Goal: Information Seeking & Learning: Learn about a topic

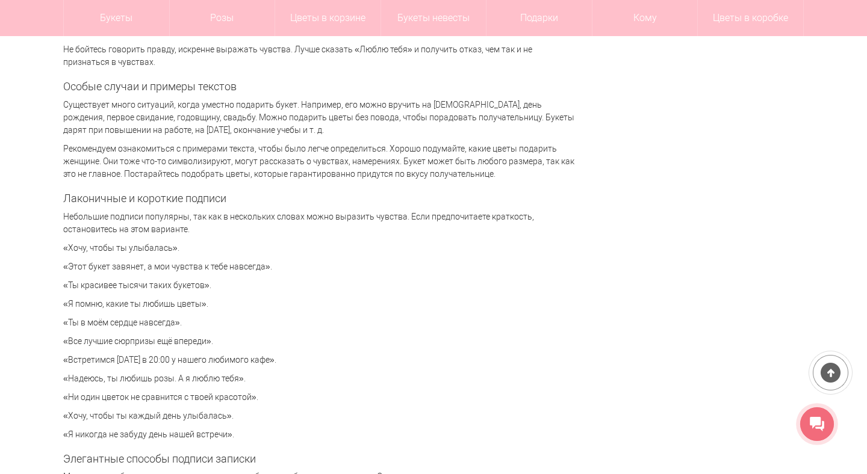
scroll to position [2573, 0]
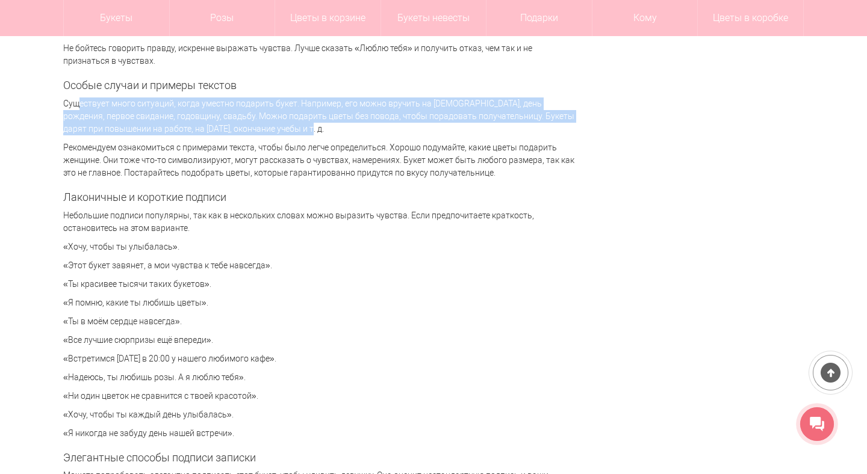
drag, startPoint x: 63, startPoint y: 106, endPoint x: 331, endPoint y: 134, distance: 268.8
click at [331, 134] on p "Существует много ситуаций, когда уместно подарить букет. Например, его можно вр…" at bounding box center [319, 117] width 512 height 38
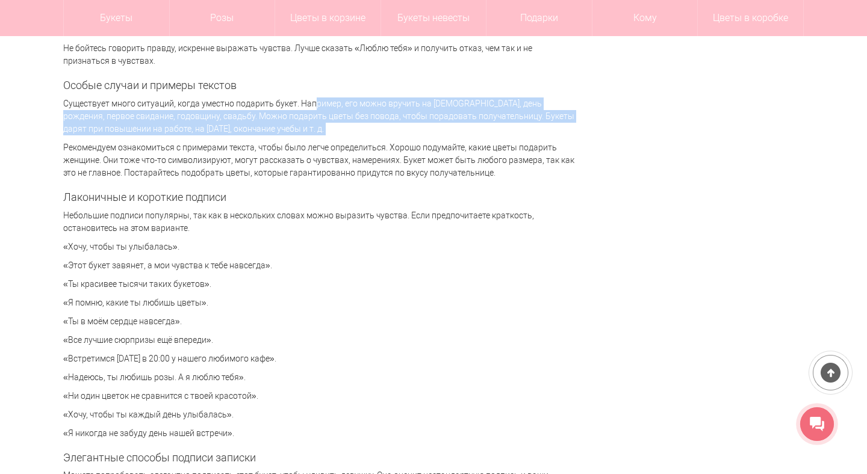
drag, startPoint x: 331, startPoint y: 134, endPoint x: 307, endPoint y: 103, distance: 38.7
click at [308, 102] on p "Существует много ситуаций, когда уместно подарить букет. Например, его можно вр…" at bounding box center [319, 117] width 512 height 38
click at [307, 103] on p "Существует много ситуаций, когда уместно подарить букет. Например, его можно вр…" at bounding box center [319, 117] width 512 height 38
drag, startPoint x: 307, startPoint y: 103, endPoint x: 325, endPoint y: 131, distance: 33.6
click at [325, 131] on p "Существует много ситуаций, когда уместно подарить букет. Например, его можно вр…" at bounding box center [319, 117] width 512 height 38
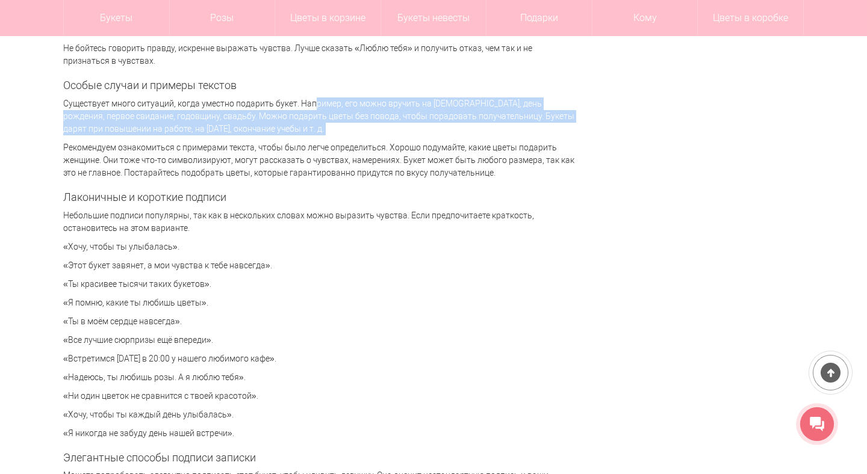
click at [325, 131] on p "Существует много ситуаций, когда уместно подарить букет. Например, его можно вр…" at bounding box center [319, 117] width 512 height 38
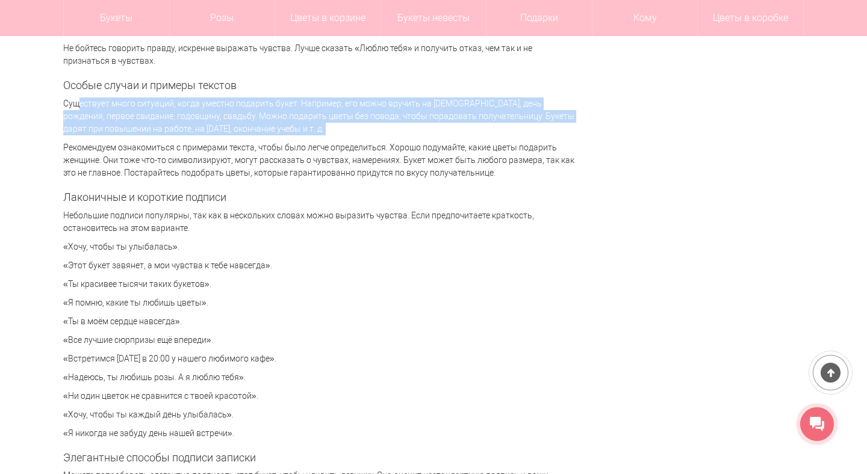
drag, startPoint x: 325, startPoint y: 131, endPoint x: 169, endPoint y: 104, distance: 158.3
click at [173, 103] on p "Существует много ситуаций, когда уместно подарить букет. Например, его можно вр…" at bounding box center [319, 117] width 512 height 38
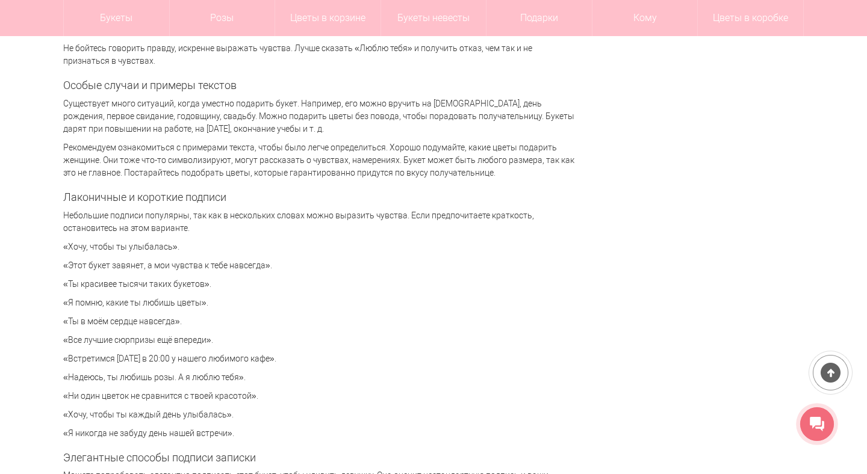
click at [169, 104] on p "Существует много ситуаций, когда уместно подарить букет. Например, его можно вр…" at bounding box center [319, 117] width 512 height 38
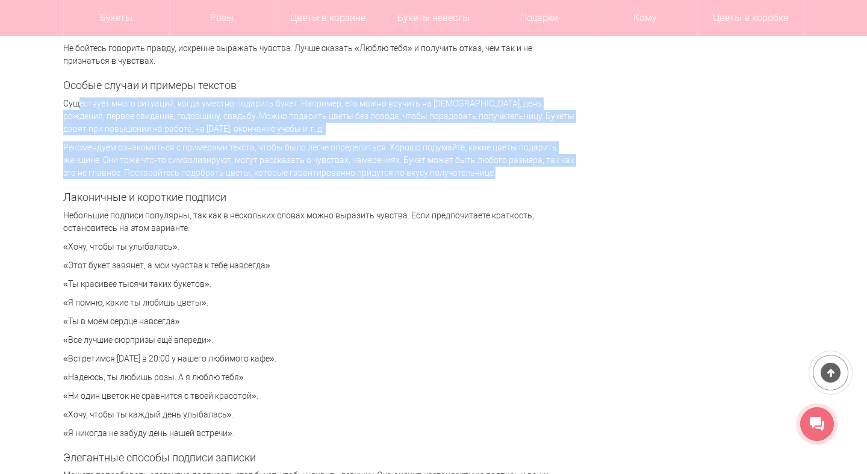
drag, startPoint x: 169, startPoint y: 104, endPoint x: 225, endPoint y: 159, distance: 78.3
click at [225, 158] on div "Милая записка, которая приложена к букету цветов, придает композиции завершенны…" at bounding box center [319, 304] width 512 height 5332
click at [225, 159] on p "Рекомендуем ознакомиться с примерами текста, чтобы было легче определиться. Хор…" at bounding box center [319, 160] width 512 height 38
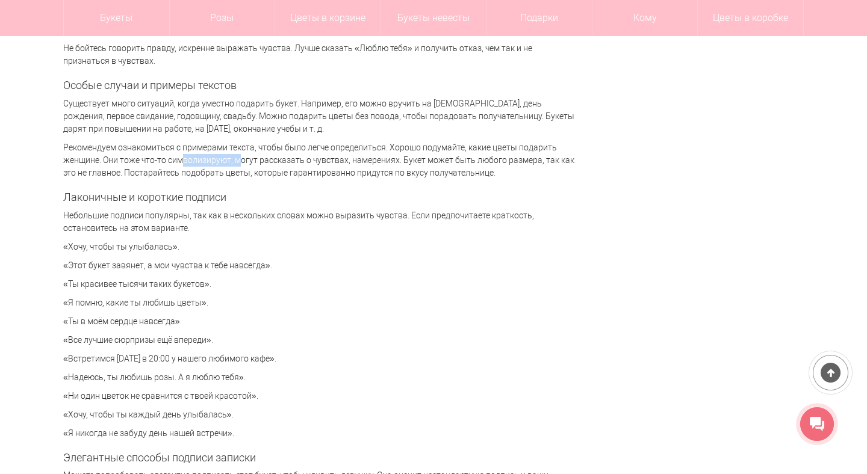
click at [225, 159] on p "Рекомендуем ознакомиться с примерами текста, чтобы было легче определиться. Хор…" at bounding box center [319, 160] width 512 height 38
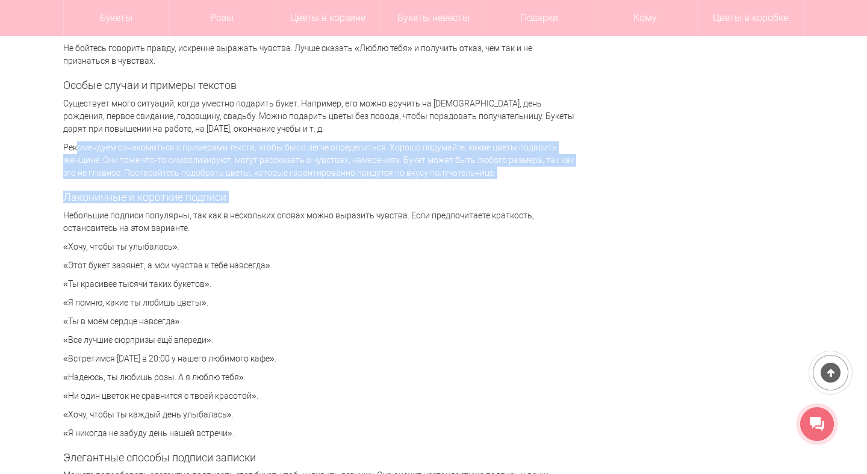
drag, startPoint x: 225, startPoint y: 159, endPoint x: 232, endPoint y: 194, distance: 36.3
click at [232, 194] on div "Милая записка, которая приложена к букету цветов, придает композиции завершенны…" at bounding box center [319, 304] width 512 height 5332
click at [232, 194] on h2 "Лаконичные и короткие подписи" at bounding box center [319, 197] width 512 height 12
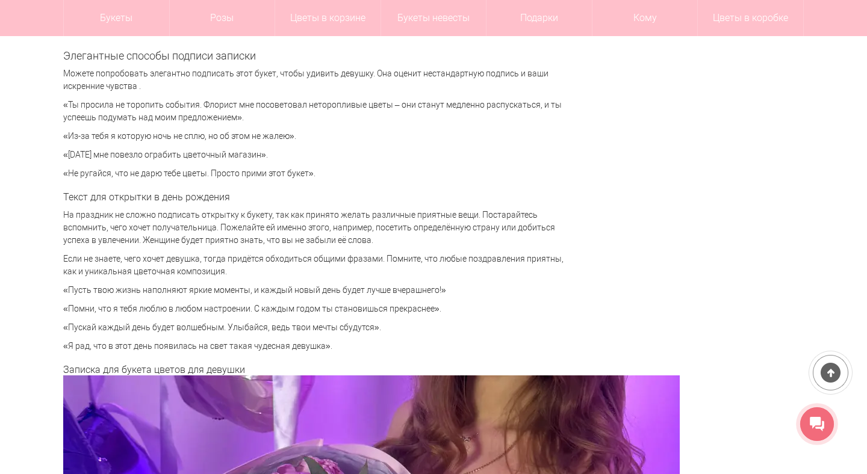
scroll to position [2978, 0]
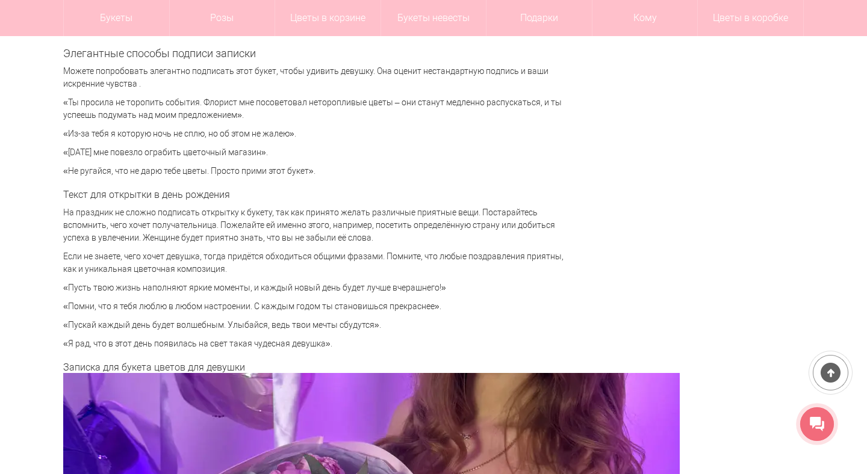
drag, startPoint x: 326, startPoint y: 173, endPoint x: 52, endPoint y: 56, distance: 298.0
click at [52, 56] on div "Цветы [GEOGRAPHIC_DATA] Статьи Что написать в открытке или записке к букету? Чт…" at bounding box center [433, 232] width 867 height 6164
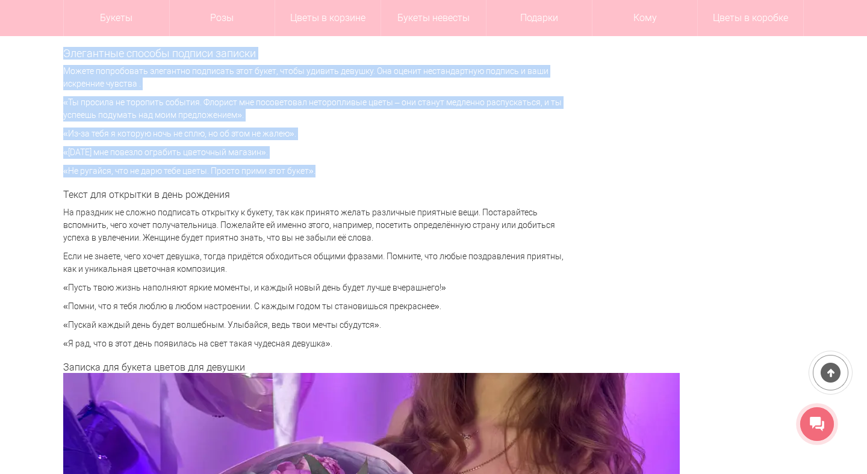
drag, startPoint x: 52, startPoint y: 56, endPoint x: 334, endPoint y: 176, distance: 306.4
click at [334, 176] on div "Цветы [GEOGRAPHIC_DATA] Статьи Что написать в открытке или записке к букету? Чт…" at bounding box center [433, 232] width 867 height 6164
click at [334, 176] on p "«Не ругайся, что не дарю тебе цветы. Просто прими этот букет»." at bounding box center [319, 171] width 512 height 13
drag, startPoint x: 334, startPoint y: 176, endPoint x: 64, endPoint y: 66, distance: 291.0
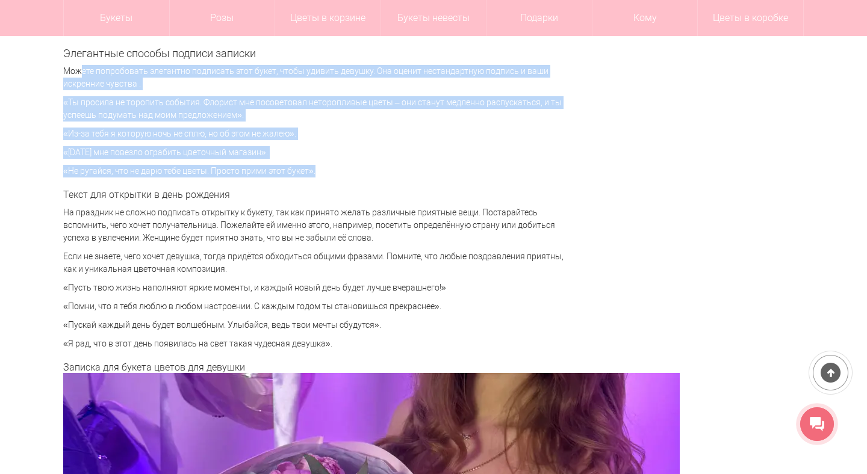
click at [64, 66] on p "Можете попробовать элегантно подписать этот букет, чтобы удивить девушку. Она о…" at bounding box center [319, 77] width 512 height 25
drag, startPoint x: 64, startPoint y: 66, endPoint x: 325, endPoint y: 178, distance: 283.7
click at [325, 171] on p "«Не ругайся, что не дарю тебе цветы. Просто прими этот букет»." at bounding box center [319, 171] width 512 height 13
drag, startPoint x: 325, startPoint y: 171, endPoint x: 43, endPoint y: 51, distance: 306.2
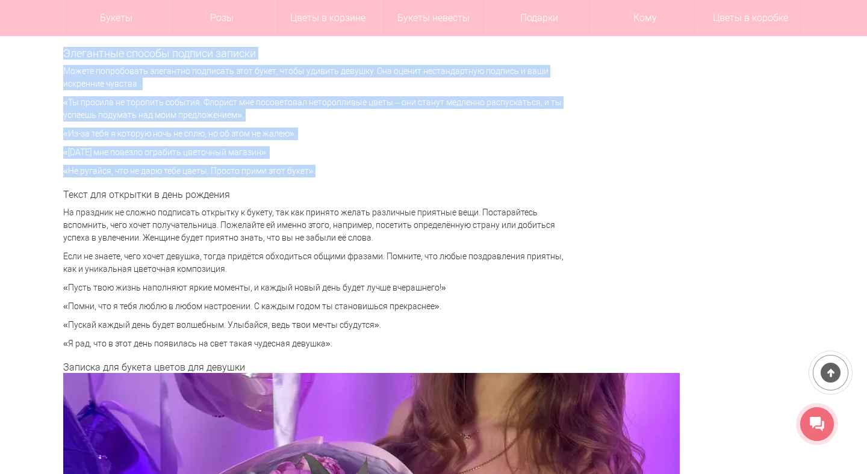
click at [46, 49] on div "Цветы [GEOGRAPHIC_DATA] Статьи Что написать в открытке или записке к букету? Чт…" at bounding box center [433, 232] width 867 height 6164
click at [43, 51] on div "Цветы [GEOGRAPHIC_DATA] Статьи Что написать в открытке или записке к букету? Чт…" at bounding box center [433, 232] width 867 height 6164
drag, startPoint x: 43, startPoint y: 51, endPoint x: 358, endPoint y: 175, distance: 338.2
click at [358, 175] on div "Цветы [GEOGRAPHIC_DATA] Статьи Что написать в открытке или записке к букету? Чт…" at bounding box center [433, 232] width 867 height 6164
click at [358, 175] on p "«Не ругайся, что не дарю тебе цветы. Просто прими этот букет»." at bounding box center [319, 171] width 512 height 13
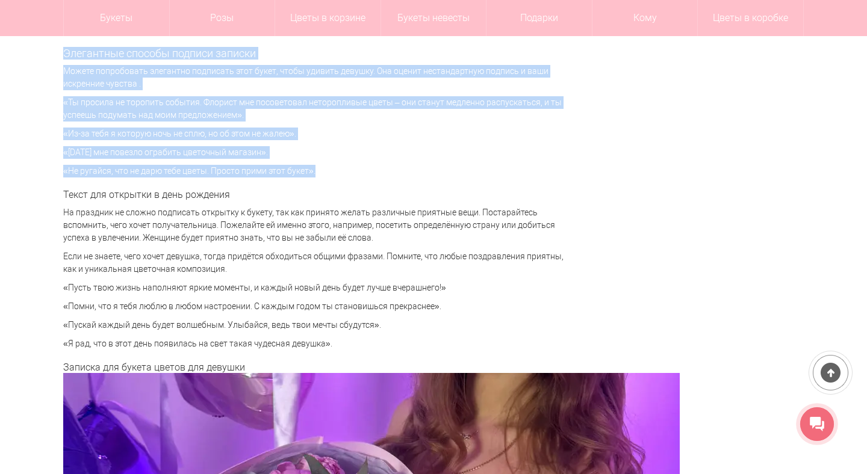
drag, startPoint x: 358, startPoint y: 175, endPoint x: 71, endPoint y: 57, distance: 310.3
click at [71, 57] on h2 "Элегантные способы подписи записки" at bounding box center [319, 54] width 512 height 12
drag, startPoint x: 71, startPoint y: 57, endPoint x: 323, endPoint y: 169, distance: 275.8
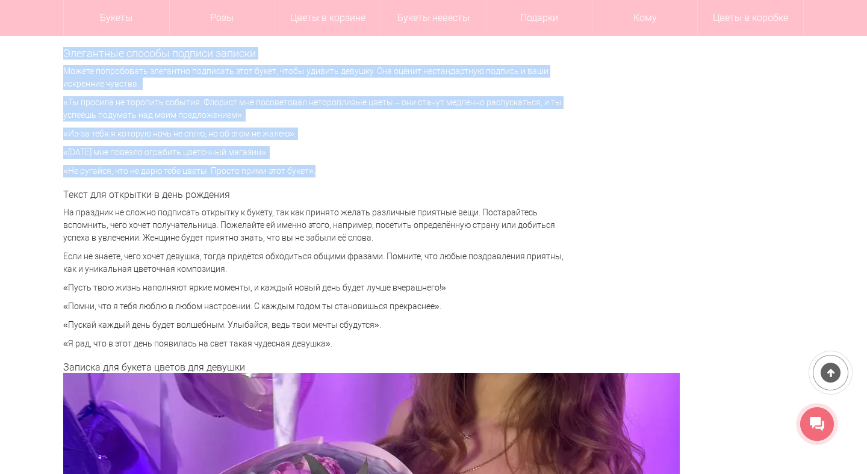
click at [323, 169] on p "«Не ругайся, что не дарю тебе цветы. Просто прими этот букет»." at bounding box center [319, 171] width 512 height 13
drag, startPoint x: 323, startPoint y: 169, endPoint x: 38, endPoint y: 55, distance: 307.5
click at [38, 55] on div "Цветы [GEOGRAPHIC_DATA] Статьи Что написать в открытке или записке к букету? Чт…" at bounding box center [433, 232] width 867 height 6164
drag, startPoint x: 38, startPoint y: 55, endPoint x: 340, endPoint y: 158, distance: 318.7
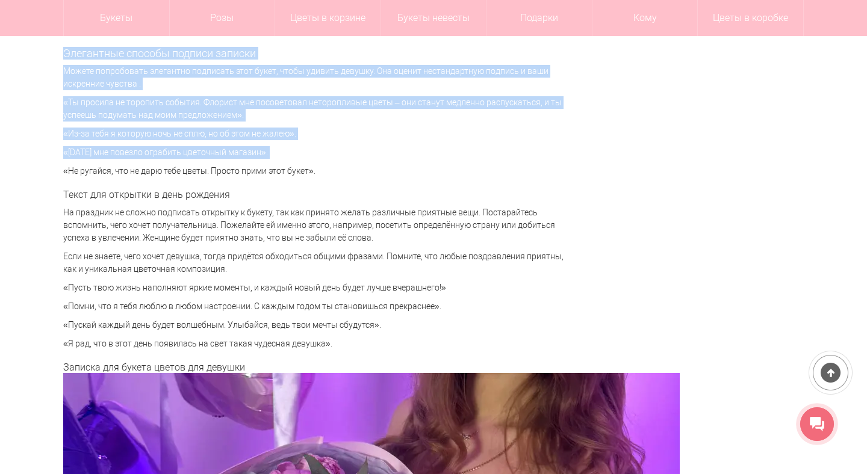
click at [340, 156] on div "Цветы [GEOGRAPHIC_DATA] Статьи Что написать в открытке или записке к букету? Чт…" at bounding box center [433, 232] width 867 height 6164
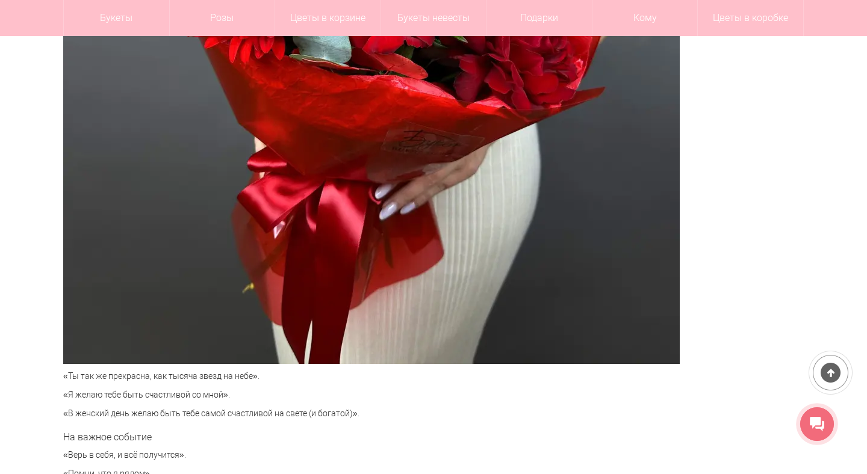
scroll to position [5442, 0]
